Goal: Obtain resource: Obtain resource

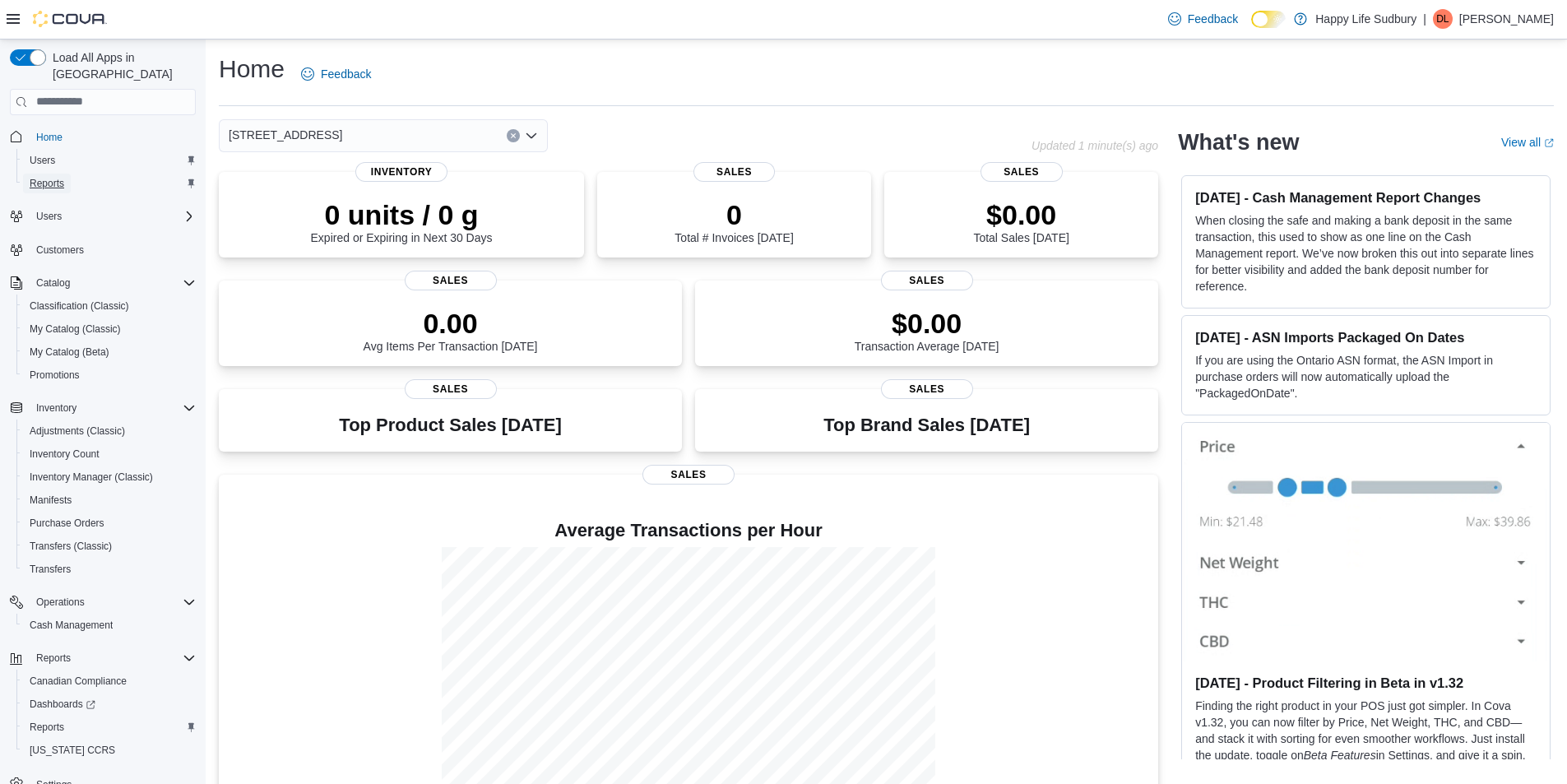
click at [44, 176] on span "Reports" at bounding box center [47, 183] width 35 height 14
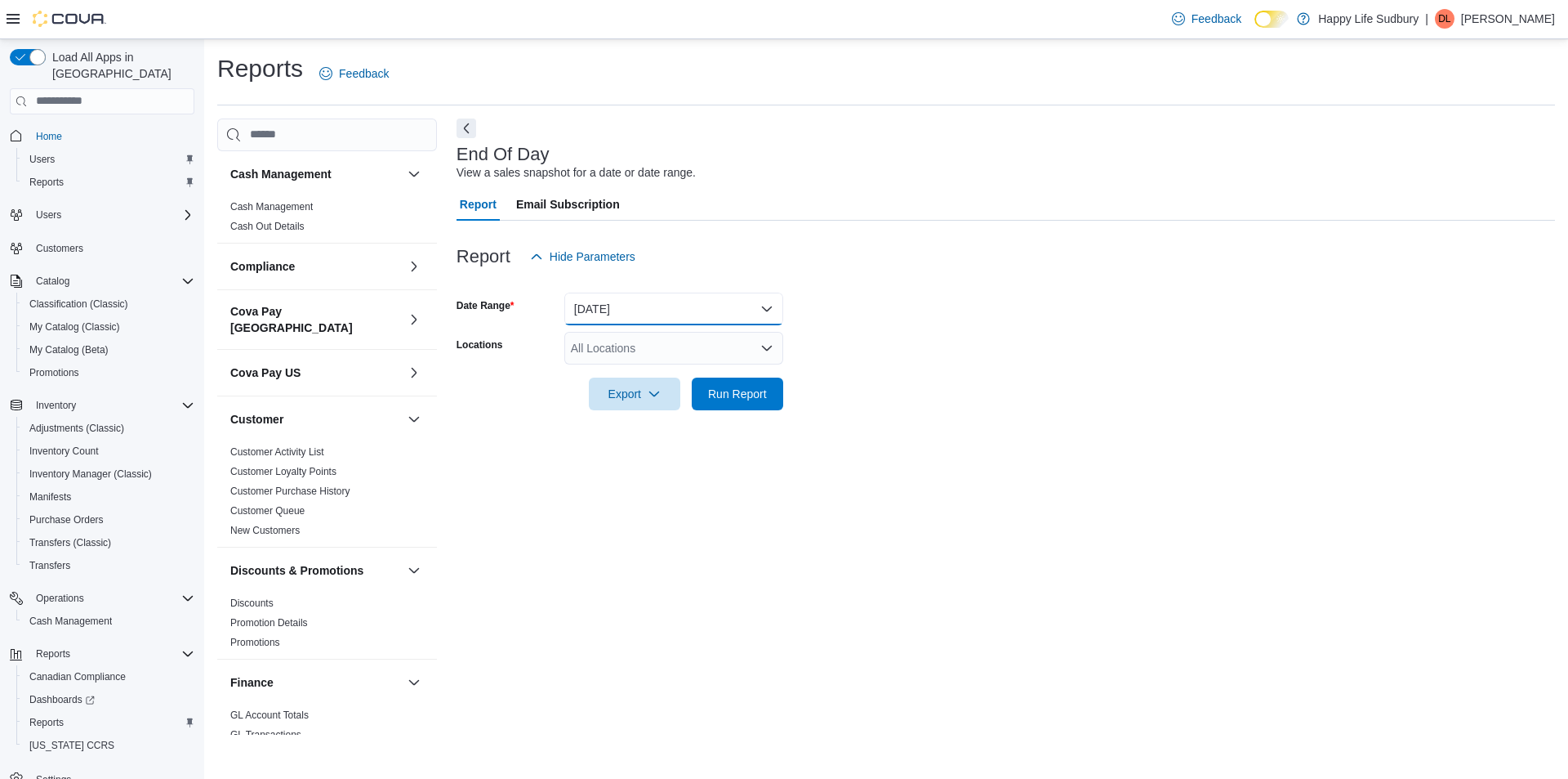
click at [752, 301] on button "Today" at bounding box center [674, 309] width 219 height 33
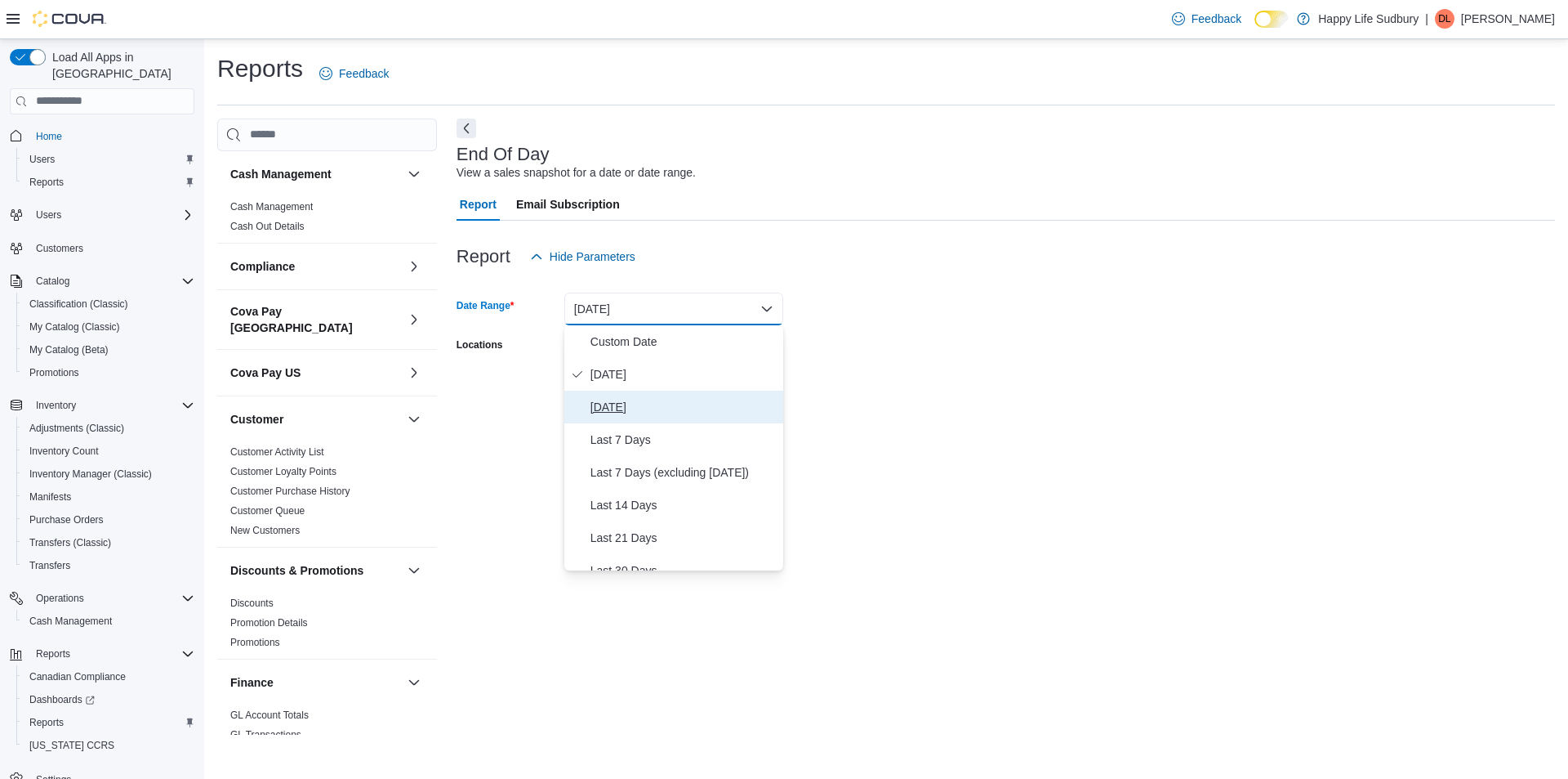
click at [667, 400] on span "Yesterday" at bounding box center [683, 406] width 186 height 19
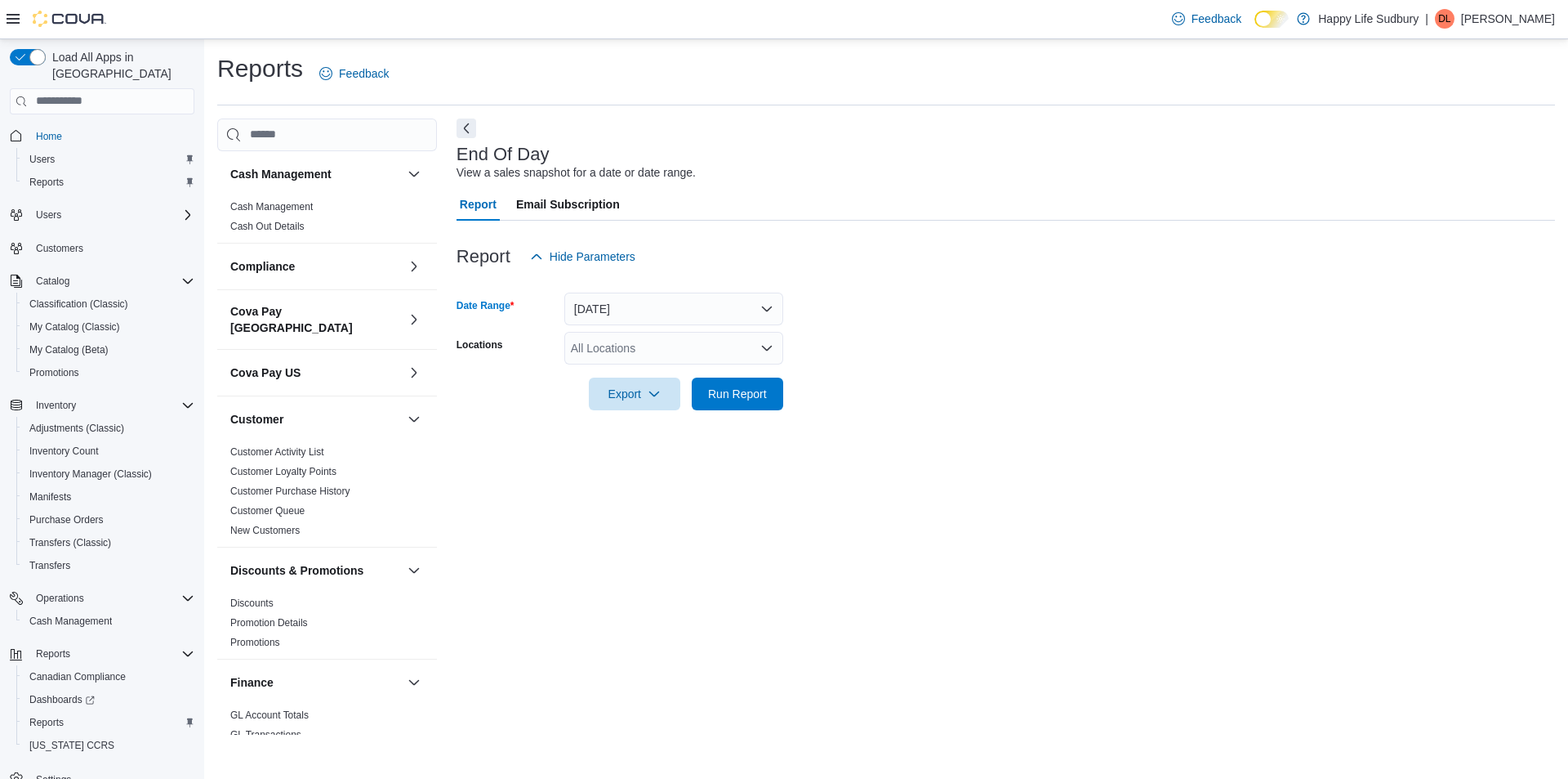
click at [764, 347] on icon "Open list of options" at bounding box center [767, 347] width 10 height 5
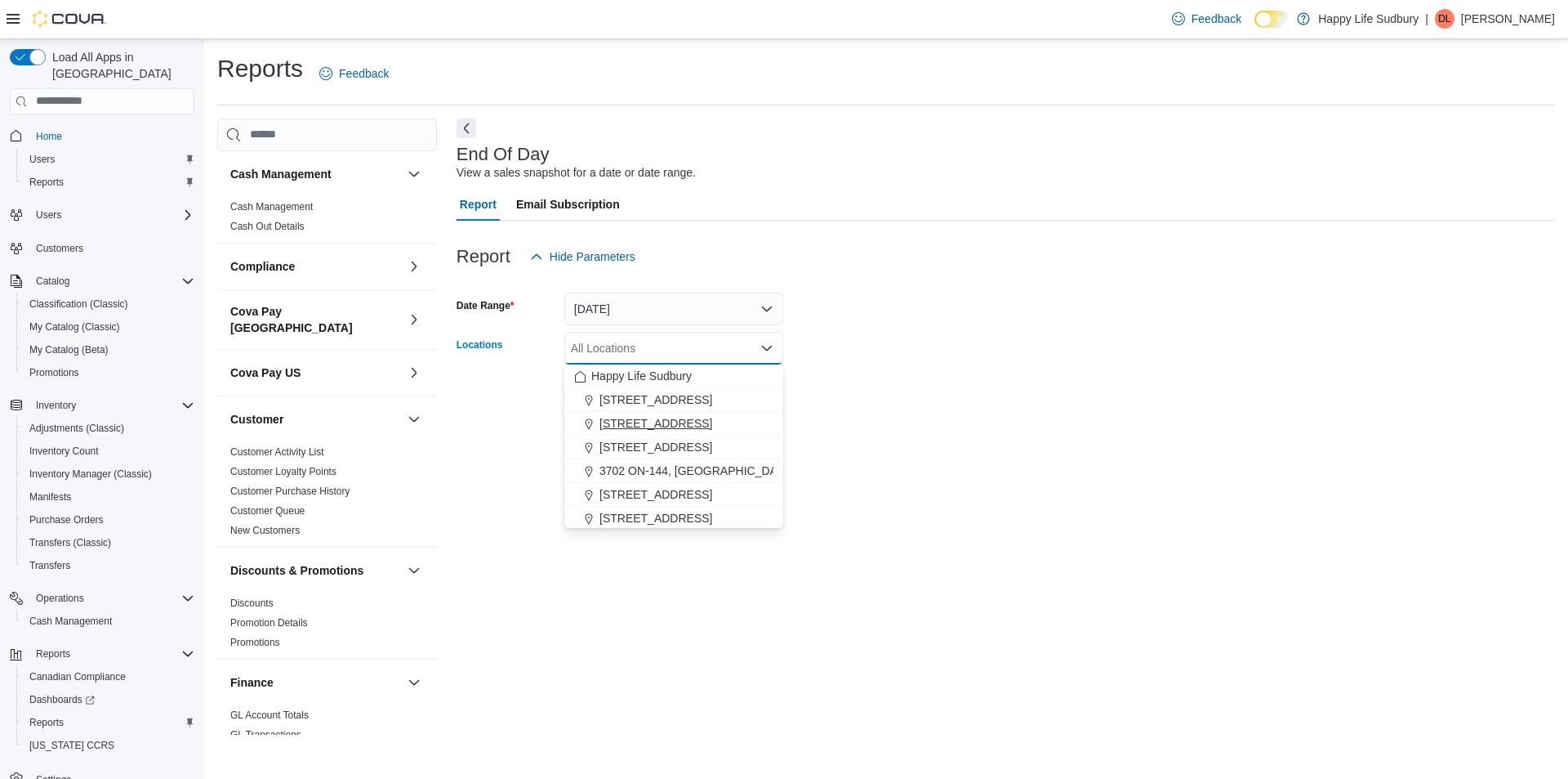
click at [709, 421] on span "1307 Algonquin Ave #1" at bounding box center [656, 422] width 113 height 16
click at [928, 409] on form "Date Range Yesterday Locations 1307 Algonquin Ave #1 Combo box. Selected. 1307 …" at bounding box center [1006, 341] width 1099 height 137
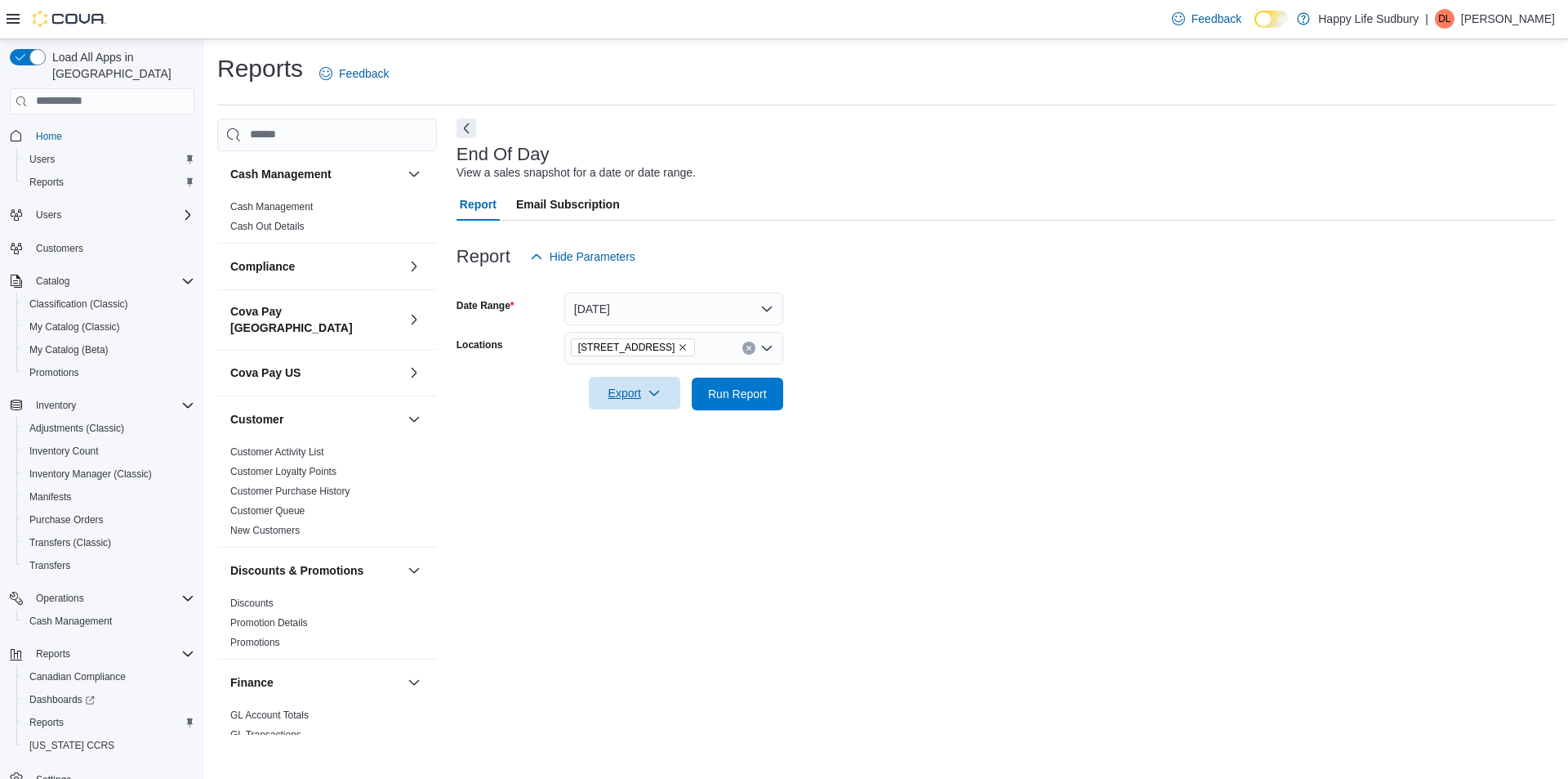
click at [629, 394] on span "Export" at bounding box center [634, 393] width 72 height 33
click at [650, 454] on span "Export to Pdf" at bounding box center [636, 459] width 73 height 13
